Goal: Task Accomplishment & Management: Manage account settings

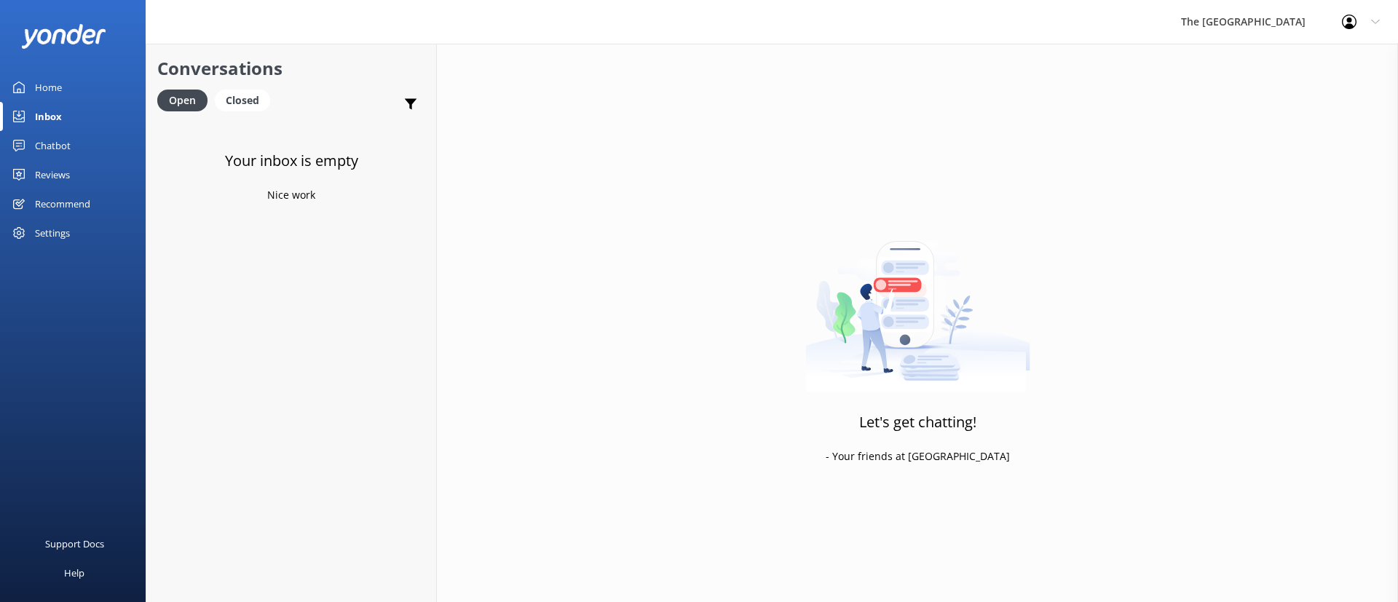
click at [72, 83] on link "Home" at bounding box center [73, 87] width 146 height 29
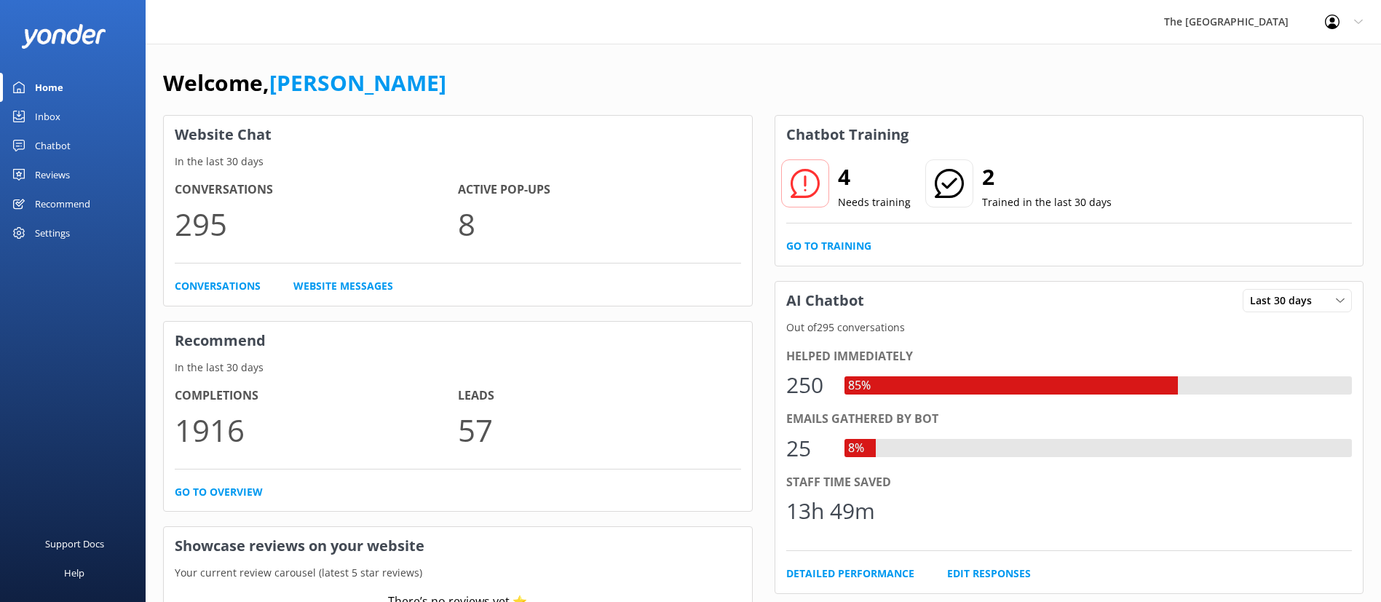
click at [69, 113] on link "Inbox" at bounding box center [73, 116] width 146 height 29
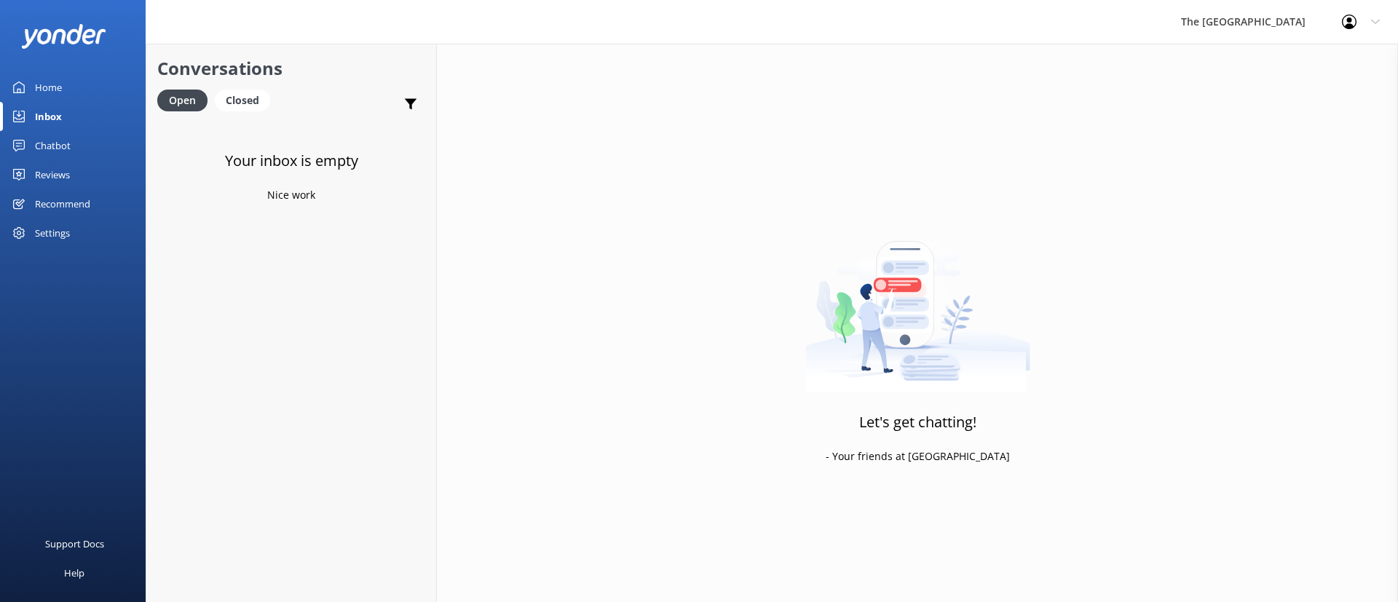
click at [252, 90] on div "Closed" at bounding box center [242, 101] width 55 height 22
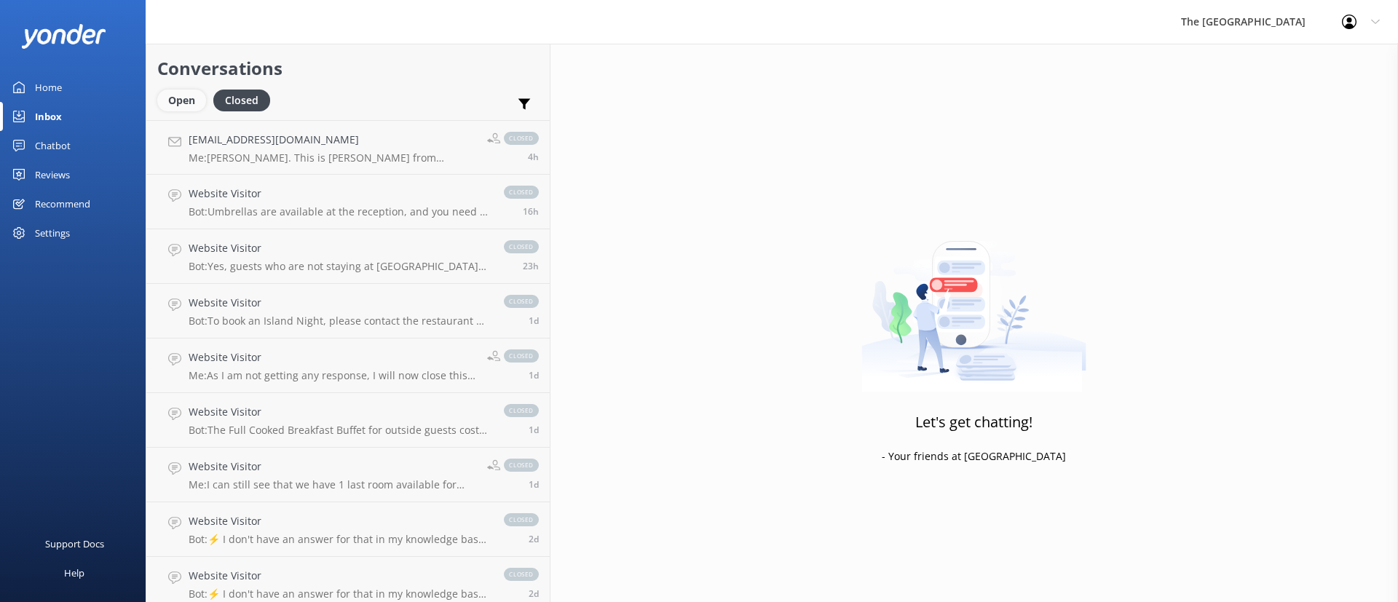
click at [199, 96] on div "Open" at bounding box center [181, 101] width 49 height 22
